Goal: Task Accomplishment & Management: Use online tool/utility

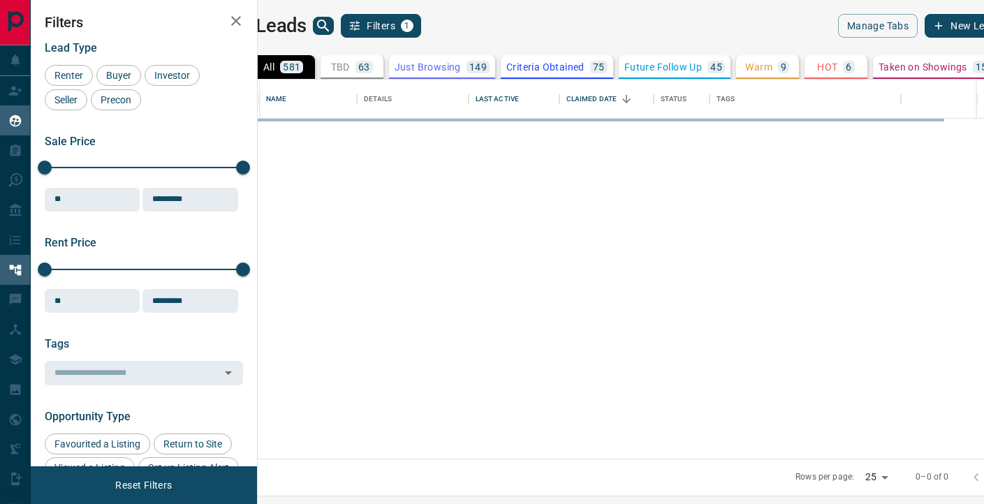
scroll to position [379, 720]
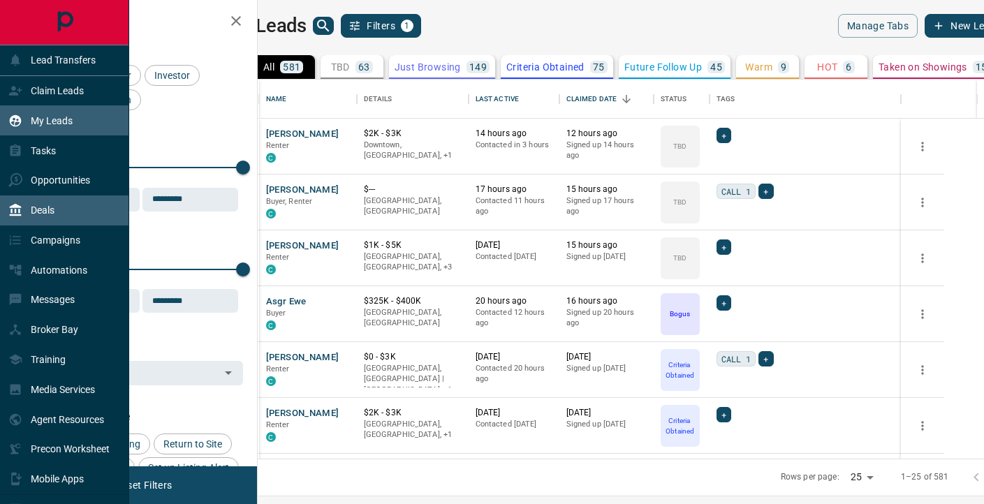
click at [35, 213] on p "Deals" at bounding box center [43, 210] width 24 height 11
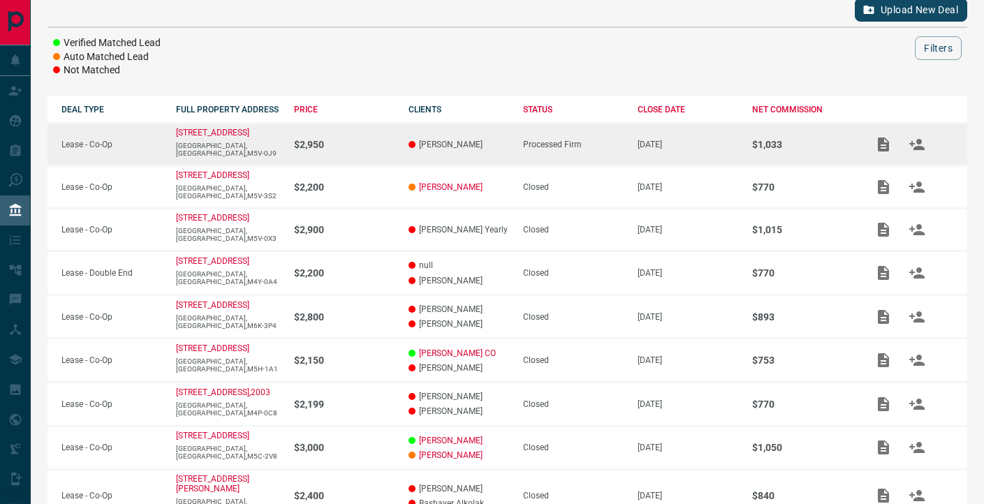
scroll to position [313, 0]
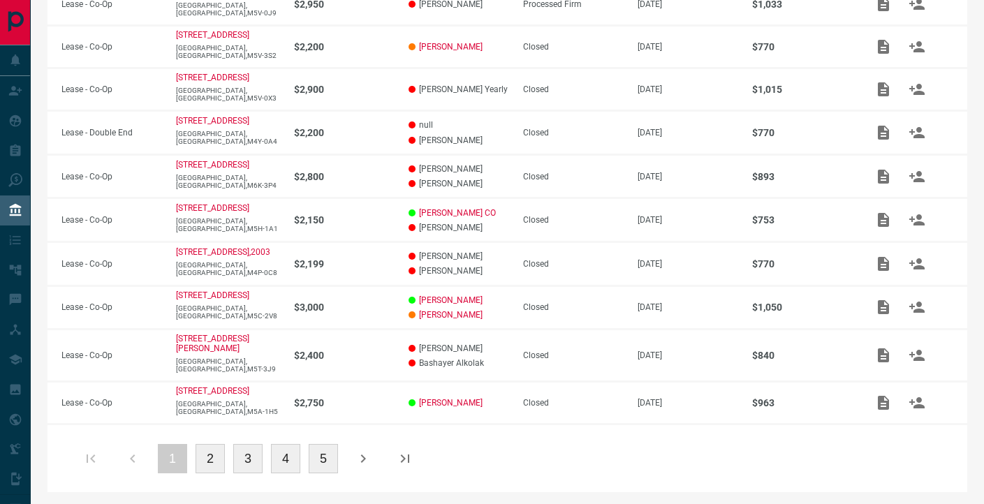
click at [206, 457] on button "2" at bounding box center [209, 458] width 29 height 29
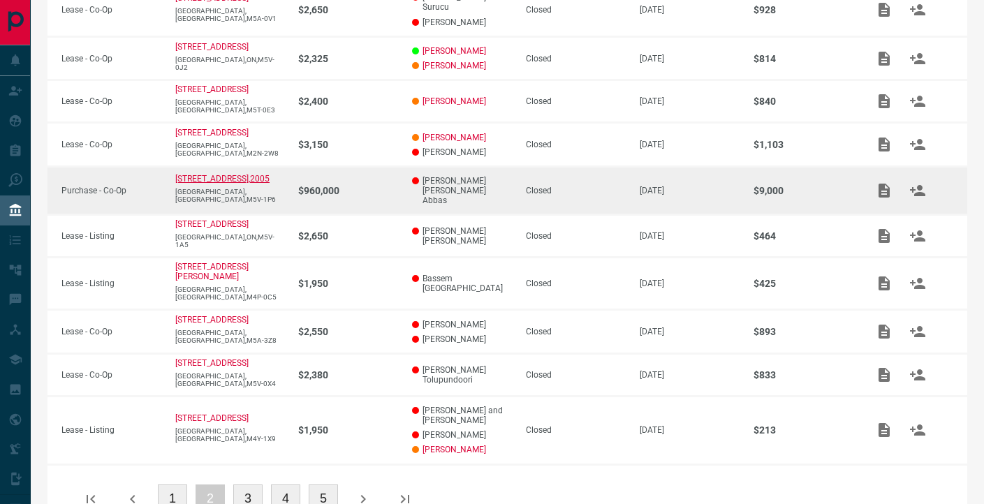
click at [232, 174] on p "290 Adelaide Street W,2005" at bounding box center [222, 179] width 94 height 10
click at [876, 182] on icon "Add / View Documents" at bounding box center [884, 190] width 17 height 17
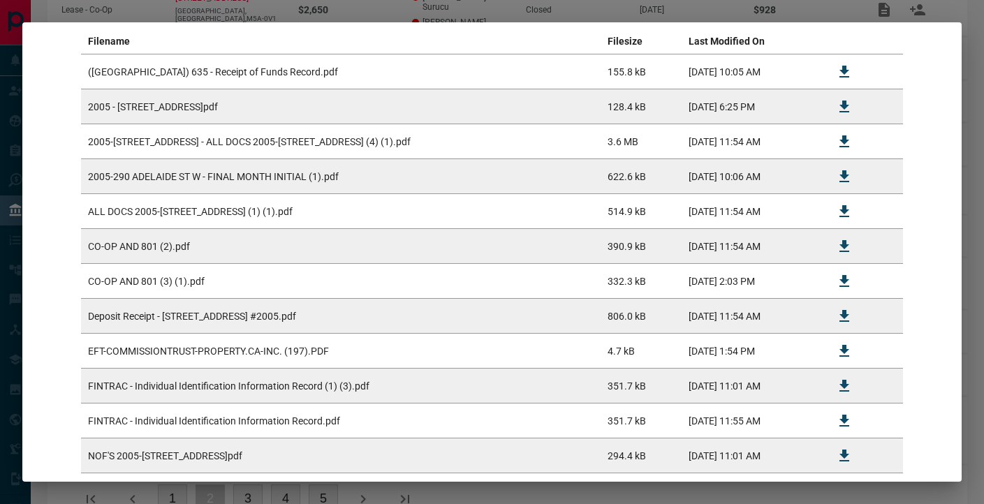
scroll to position [279, 0]
click at [848, 67] on icon "Download" at bounding box center [844, 71] width 17 height 17
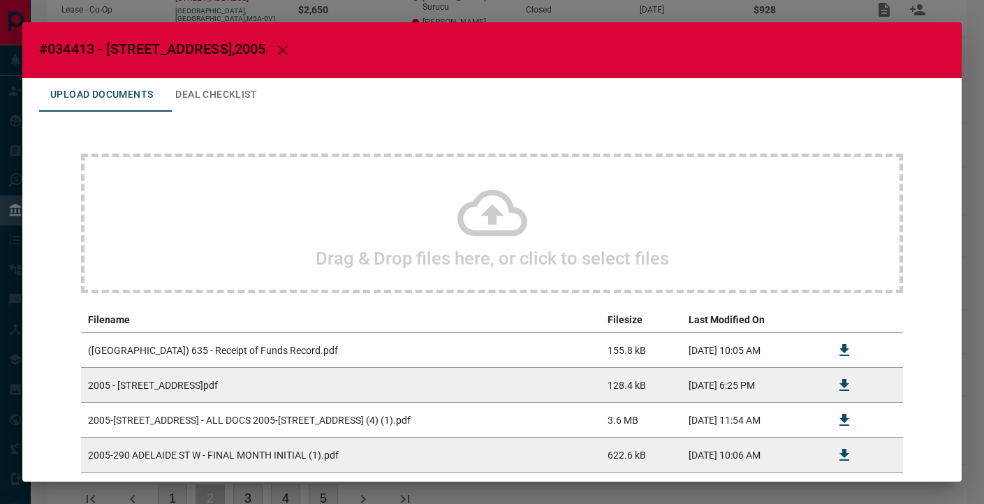
click at [568, 13] on div "#034413 - 290 Adelaide Street W,2005 Upload Documents Deal Checklist Drag & Dro…" at bounding box center [492, 252] width 984 height 504
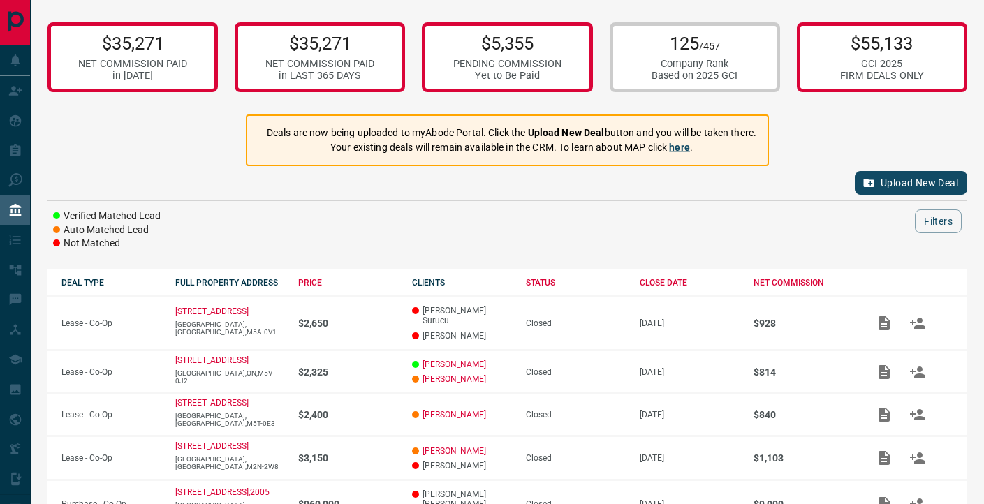
click at [878, 173] on button "Upload New Deal" at bounding box center [911, 183] width 112 height 24
